Goal: Task Accomplishment & Management: Complete application form

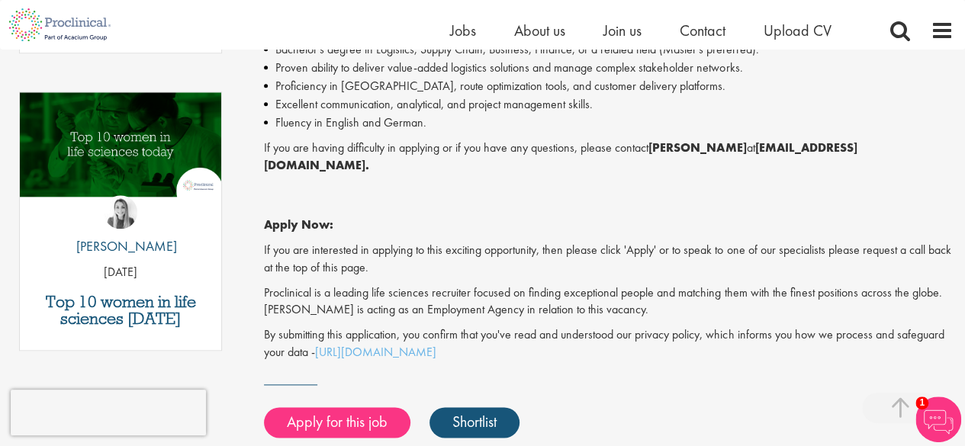
scroll to position [763, 0]
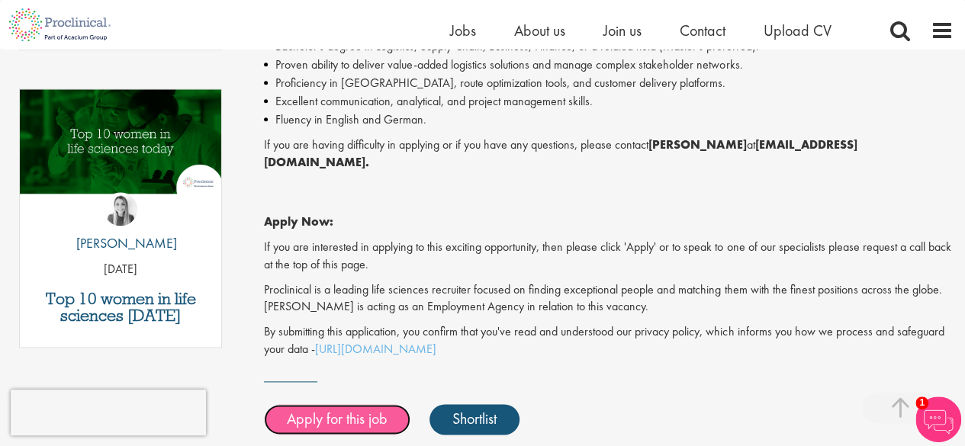
click at [336, 407] on link "Apply for this job" at bounding box center [337, 419] width 146 height 31
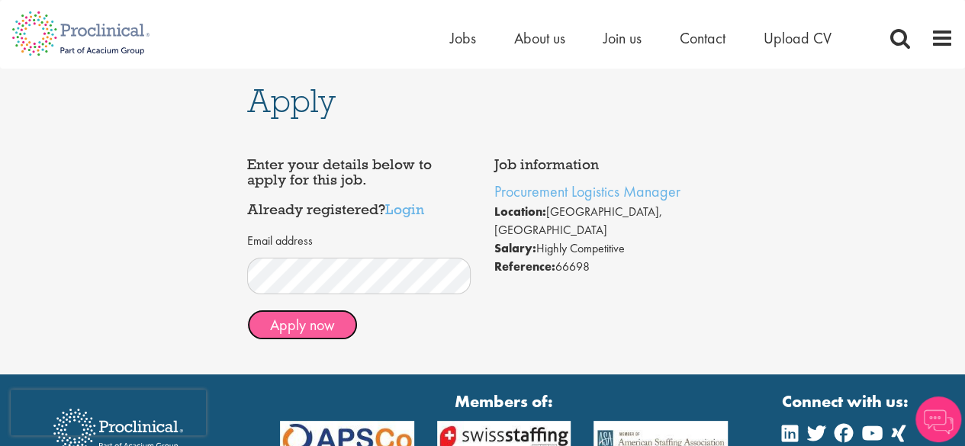
click at [327, 326] on button "Apply now" at bounding box center [302, 325] width 111 height 31
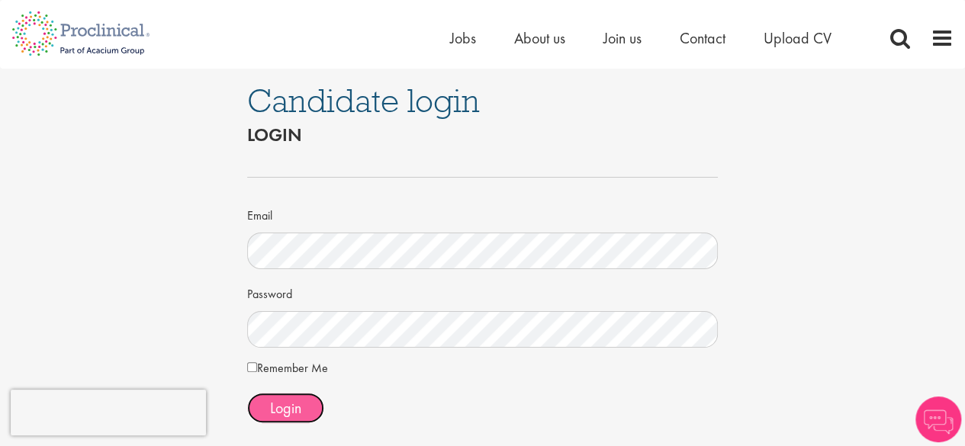
click at [278, 408] on span "Login" at bounding box center [285, 408] width 31 height 20
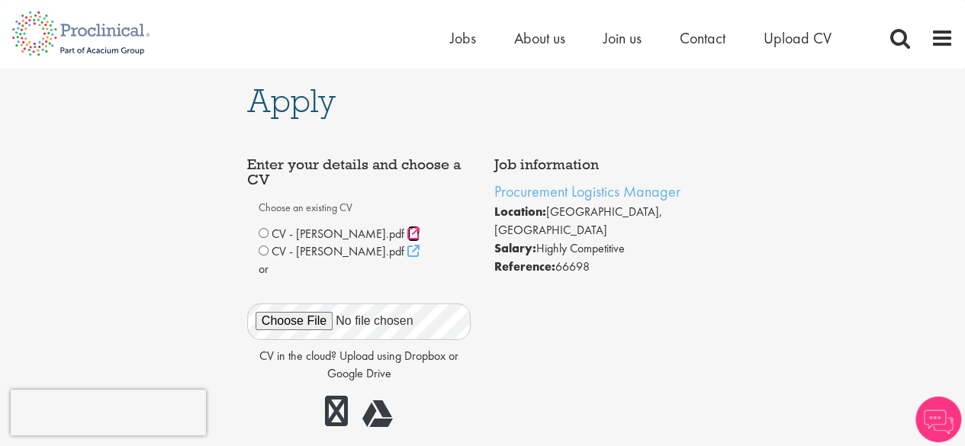
click at [420, 234] on icon at bounding box center [413, 233] width 12 height 12
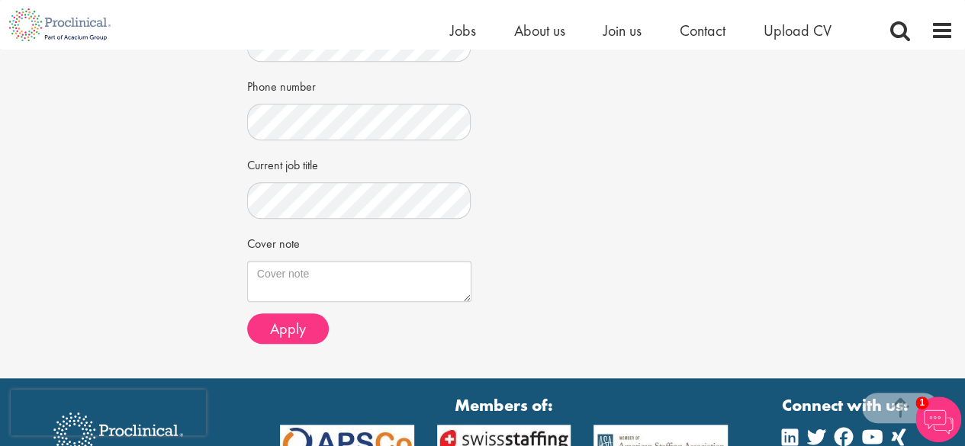
scroll to position [534, 0]
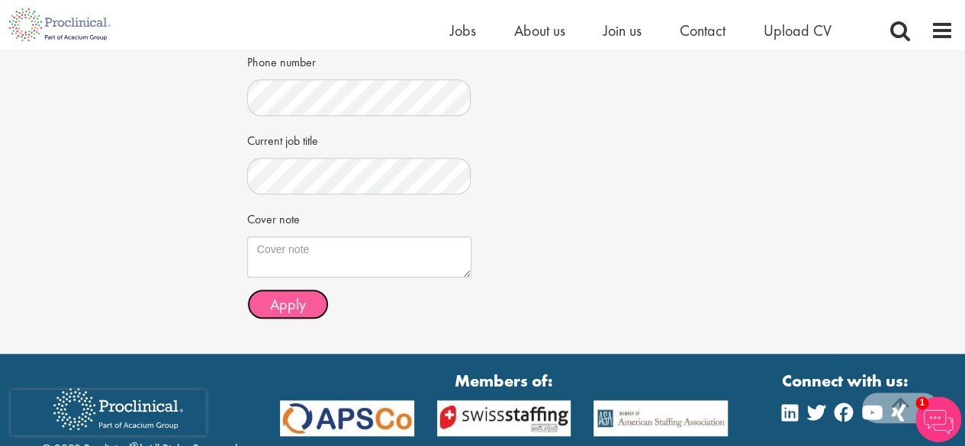
click at [278, 304] on span "Apply" at bounding box center [288, 305] width 36 height 20
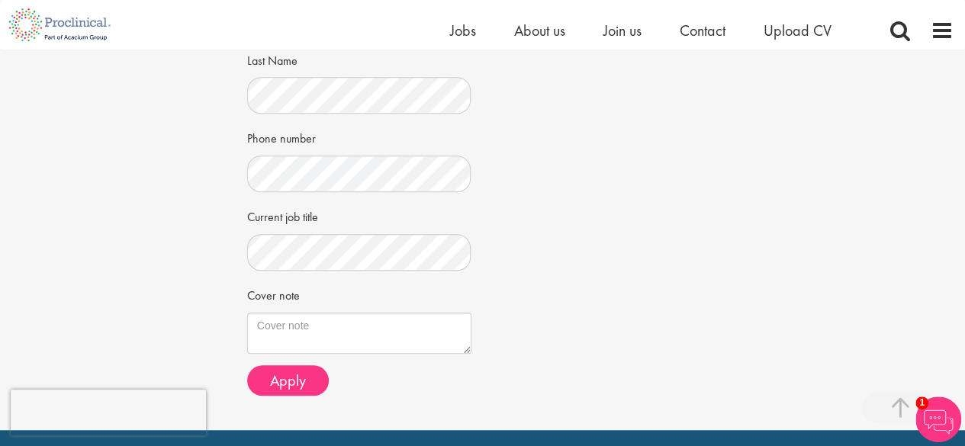
scroll to position [656, 0]
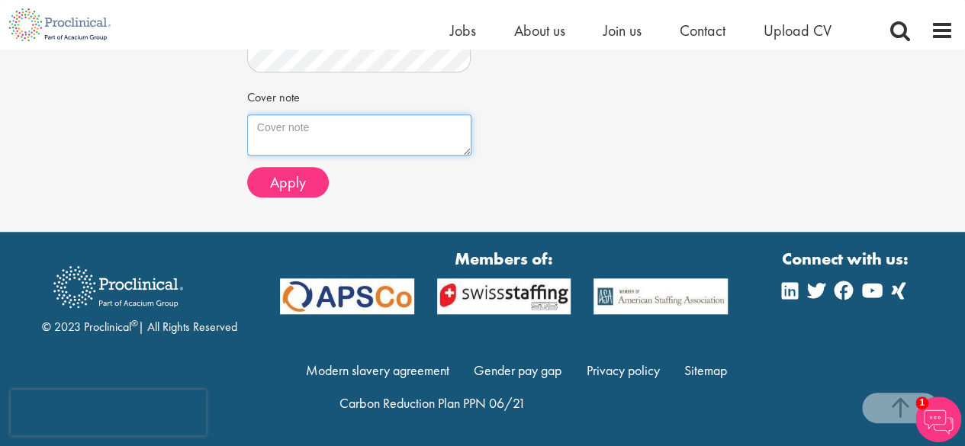
click at [311, 132] on textarea "Cover note" at bounding box center [359, 134] width 224 height 41
type textarea "na"
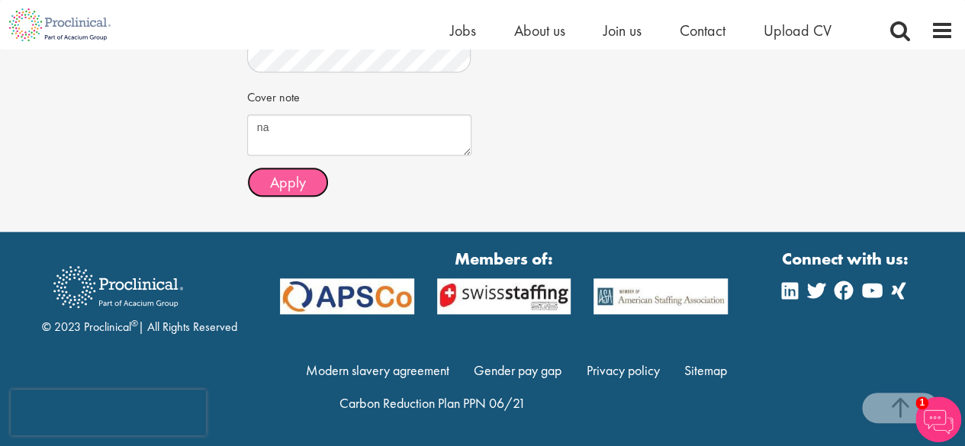
click at [298, 186] on span "Apply" at bounding box center [288, 182] width 36 height 20
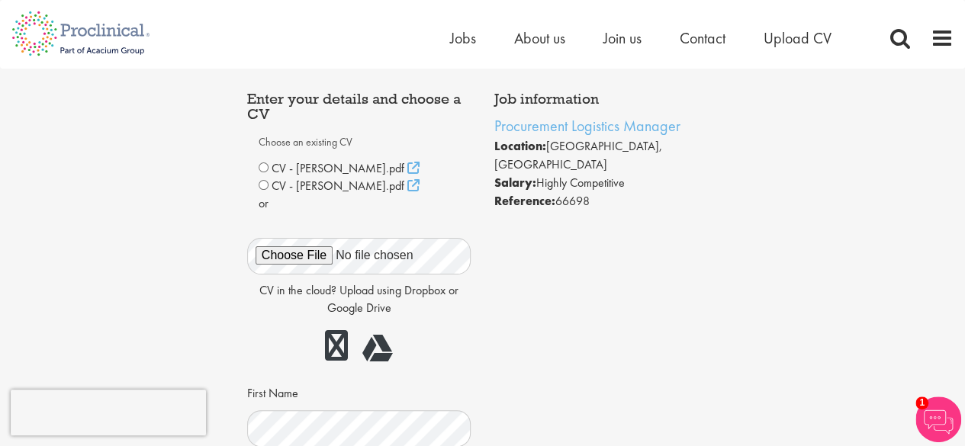
scroll to position [0, 0]
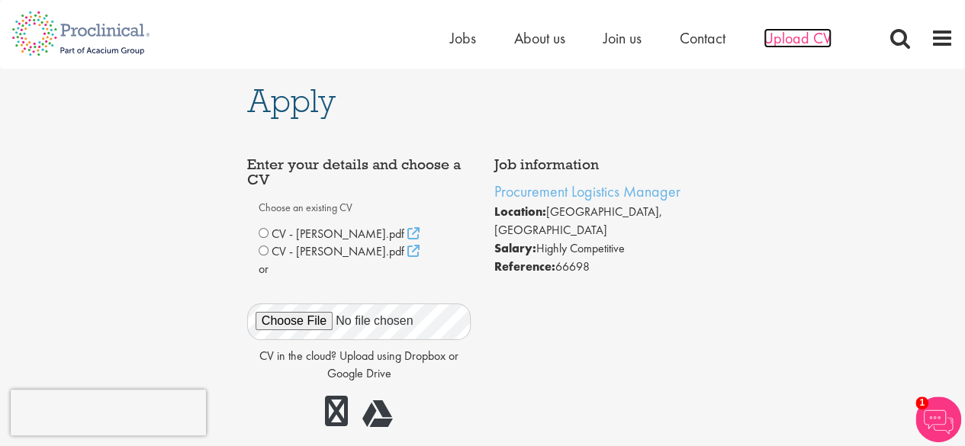
click at [815, 33] on span "Upload CV" at bounding box center [798, 38] width 68 height 20
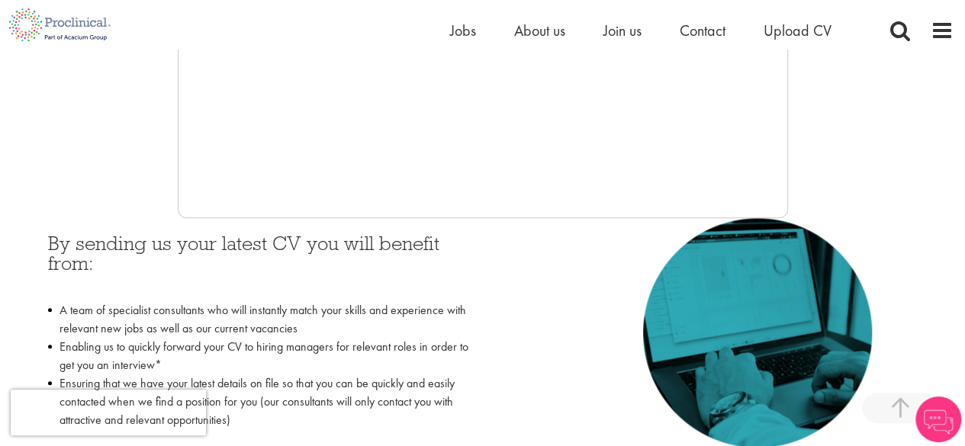
scroll to position [534, 0]
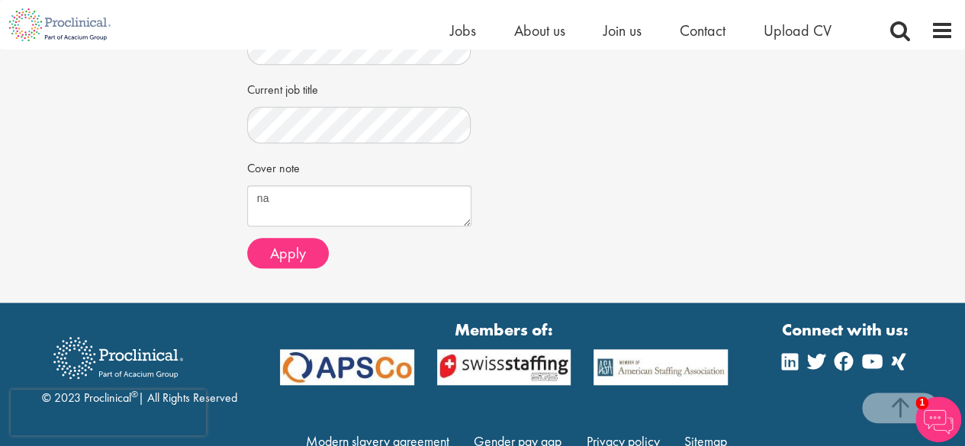
scroll to position [656, 0]
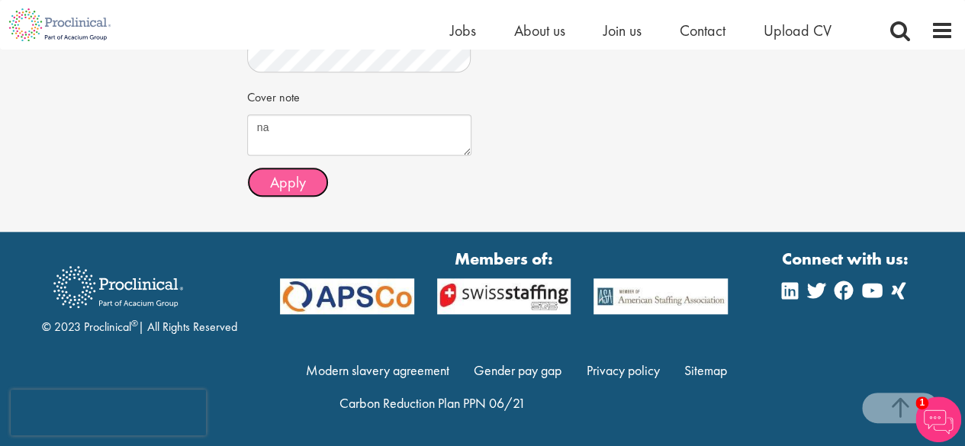
click at [259, 178] on button "Apply" at bounding box center [288, 182] width 82 height 31
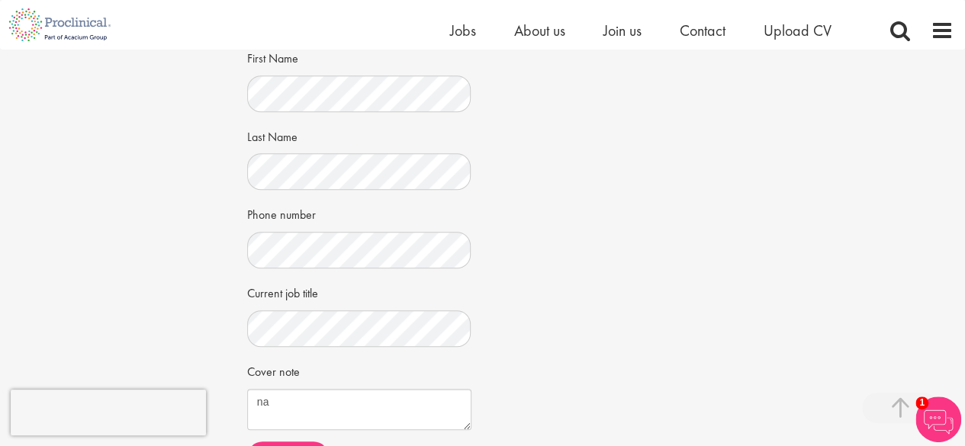
scroll to position [610, 0]
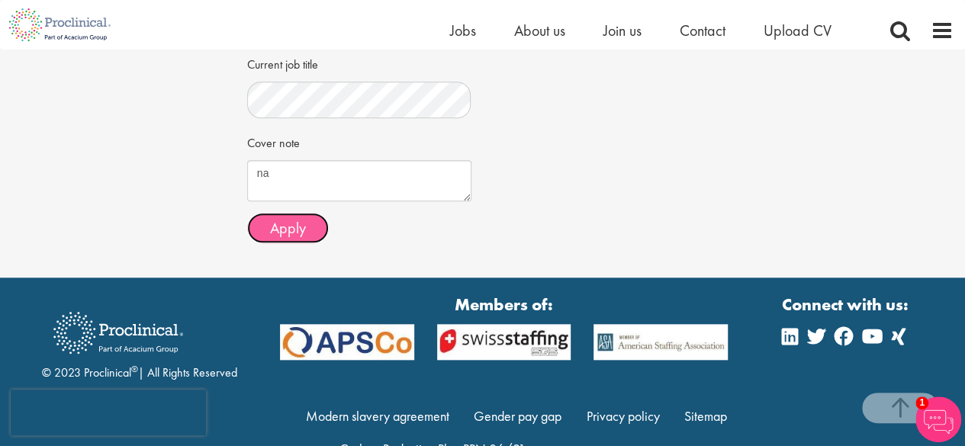
click at [311, 220] on button "Apply" at bounding box center [288, 228] width 82 height 31
